Goal: Task Accomplishment & Management: Use online tool/utility

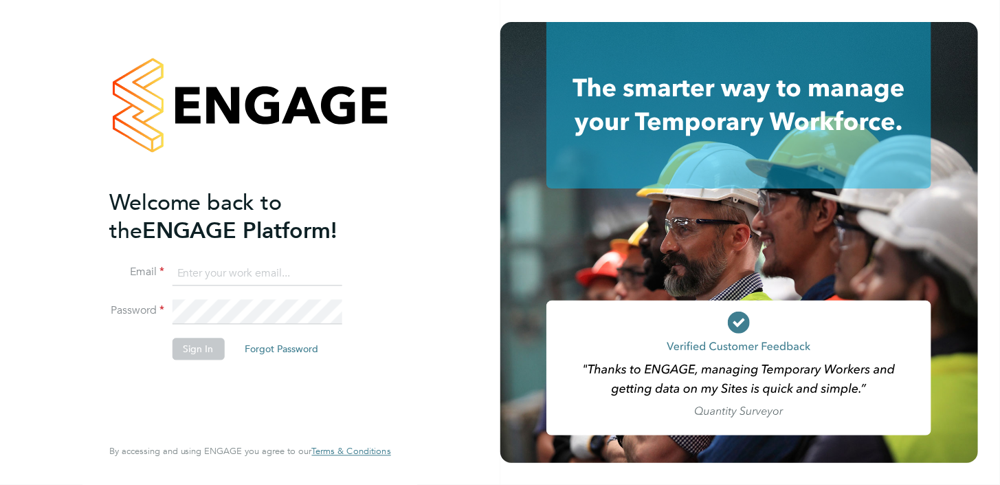
type input "Dionne.roye1@justice.gov.uk"
click at [190, 344] on button "Sign In" at bounding box center [199, 349] width 52 height 22
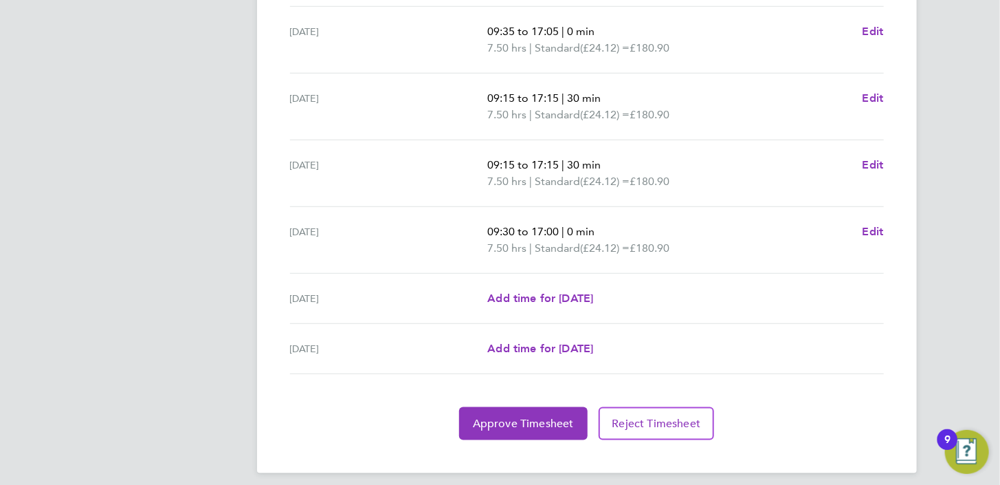
scroll to position [499, 0]
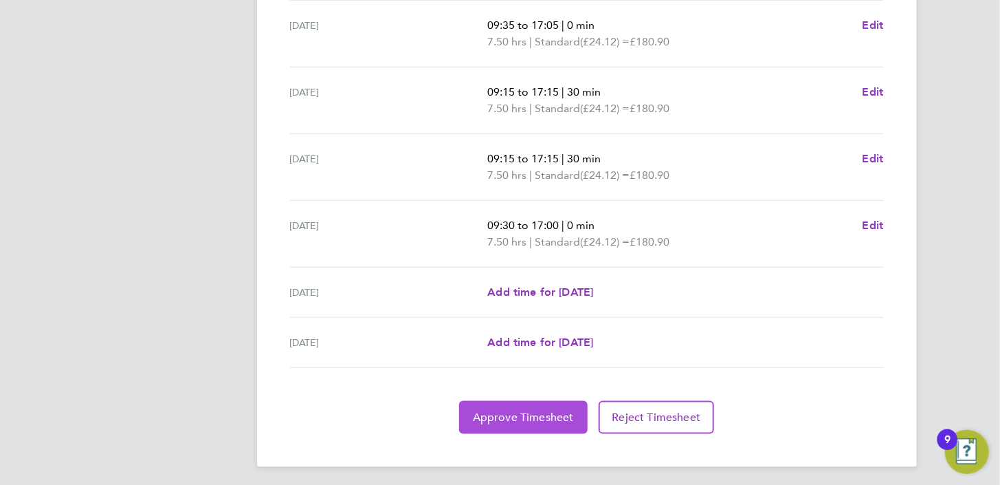
click at [548, 413] on span "Approve Timesheet" at bounding box center [523, 417] width 101 height 14
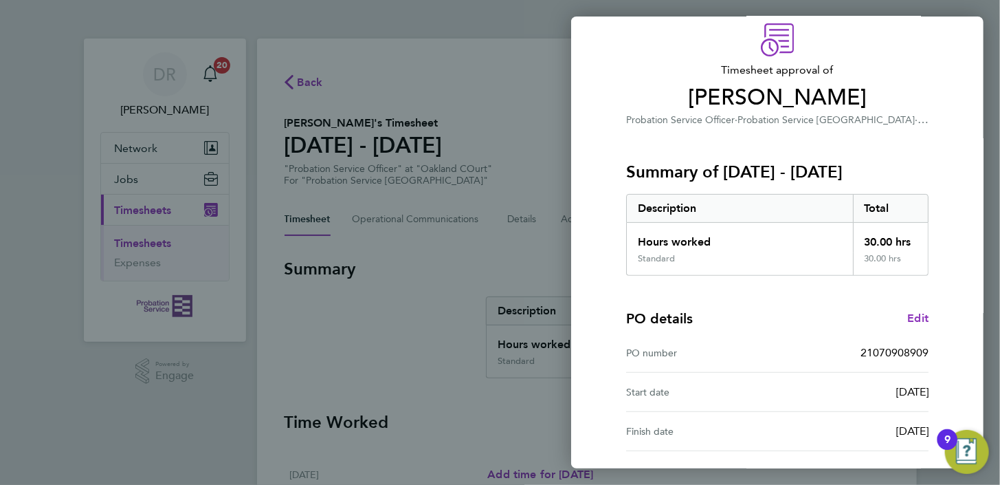
scroll to position [172, 0]
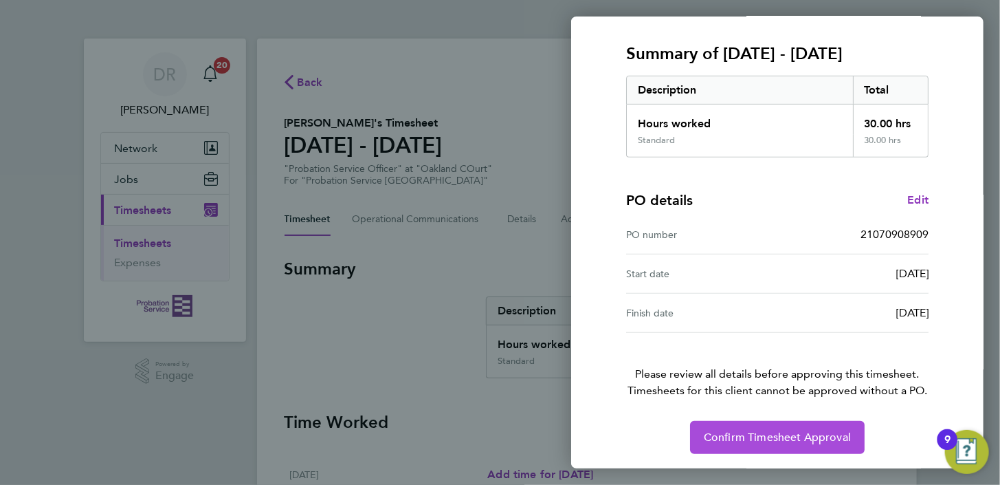
click at [750, 435] on span "Confirm Timesheet Approval" at bounding box center [777, 437] width 147 height 14
